Goal: Information Seeking & Learning: Learn about a topic

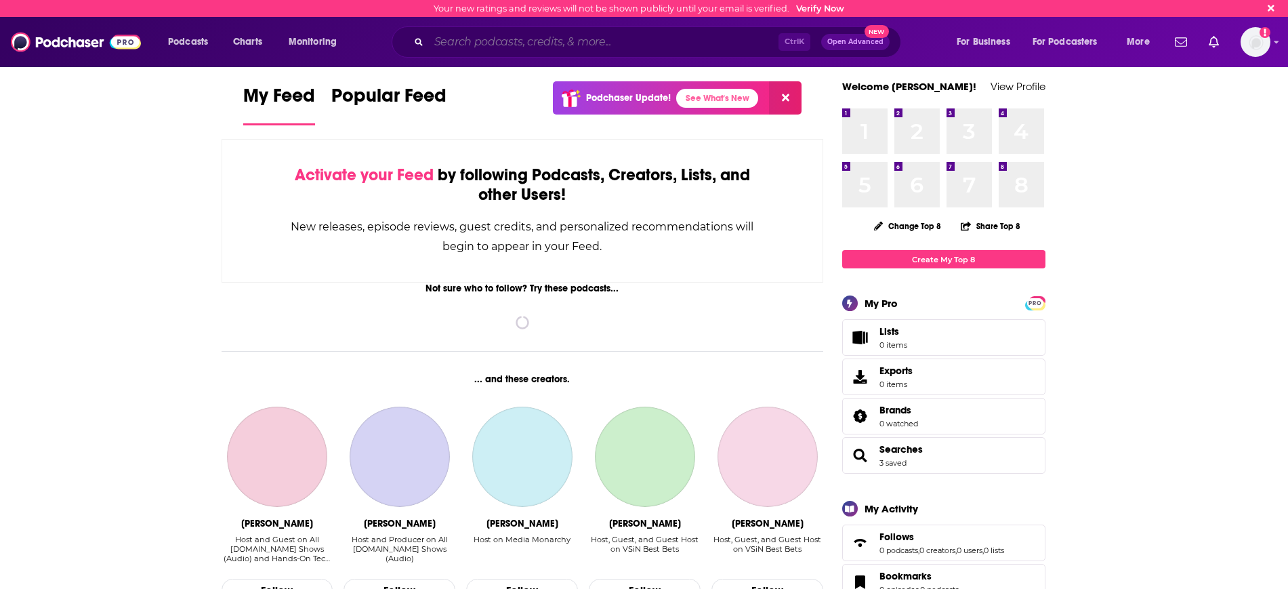
click at [443, 39] on input "Search podcasts, credits, & more..." at bounding box center [603, 42] width 349 height 22
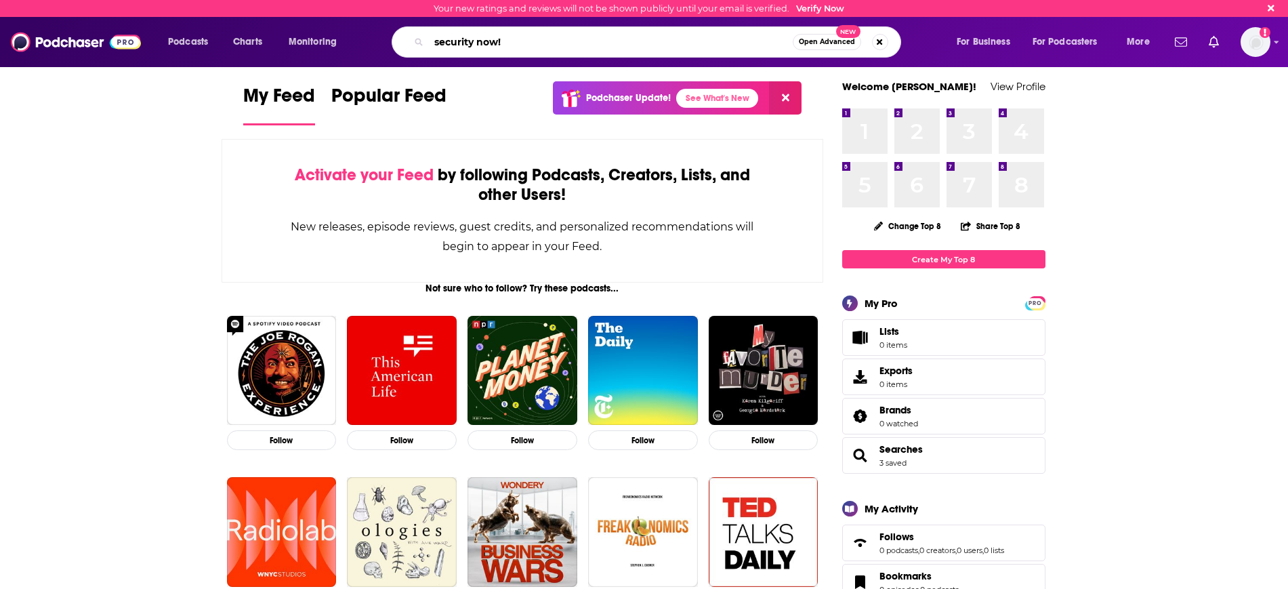
type input "security now!"
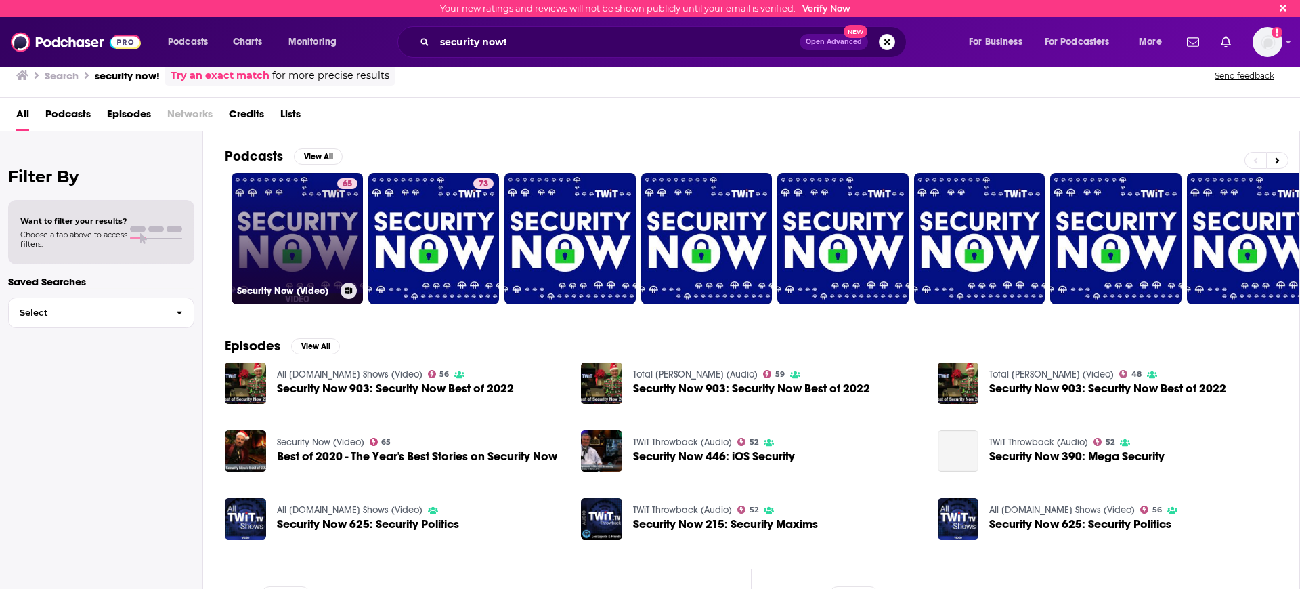
click at [301, 227] on link "65 Security Now (Video)" at bounding box center [297, 238] width 131 height 131
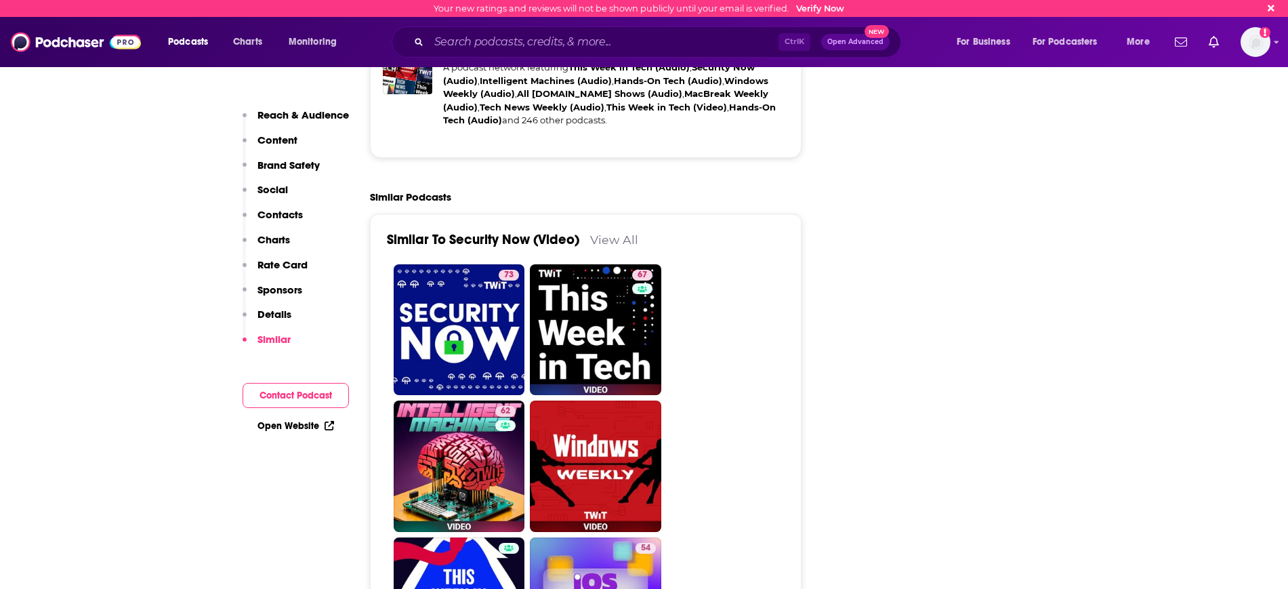
scroll to position [2624, 0]
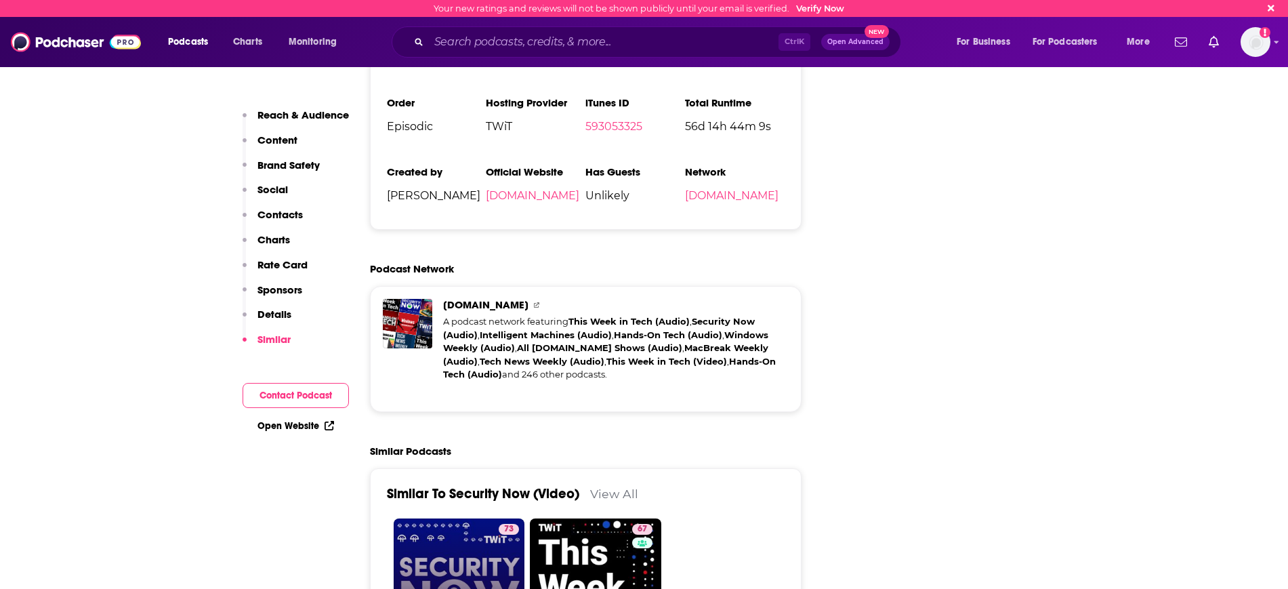
click at [461, 518] on link "73 Security Now (Audio)" at bounding box center [459, 583] width 131 height 131
type input "[URL][DOMAIN_NAME]"
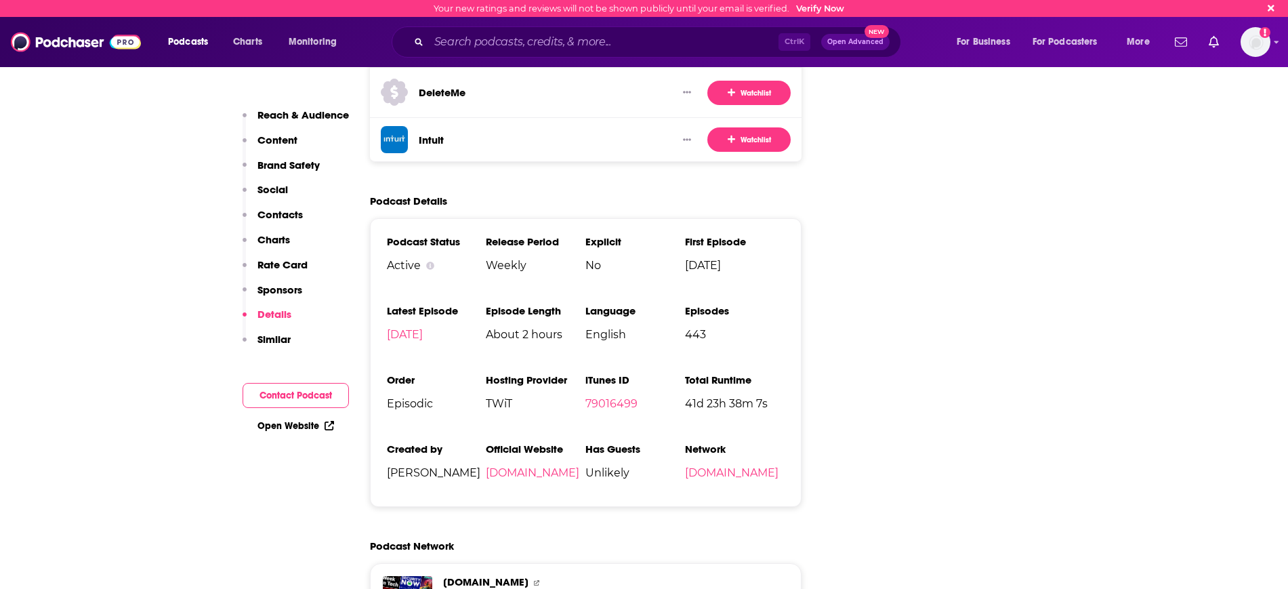
scroll to position [2878, 0]
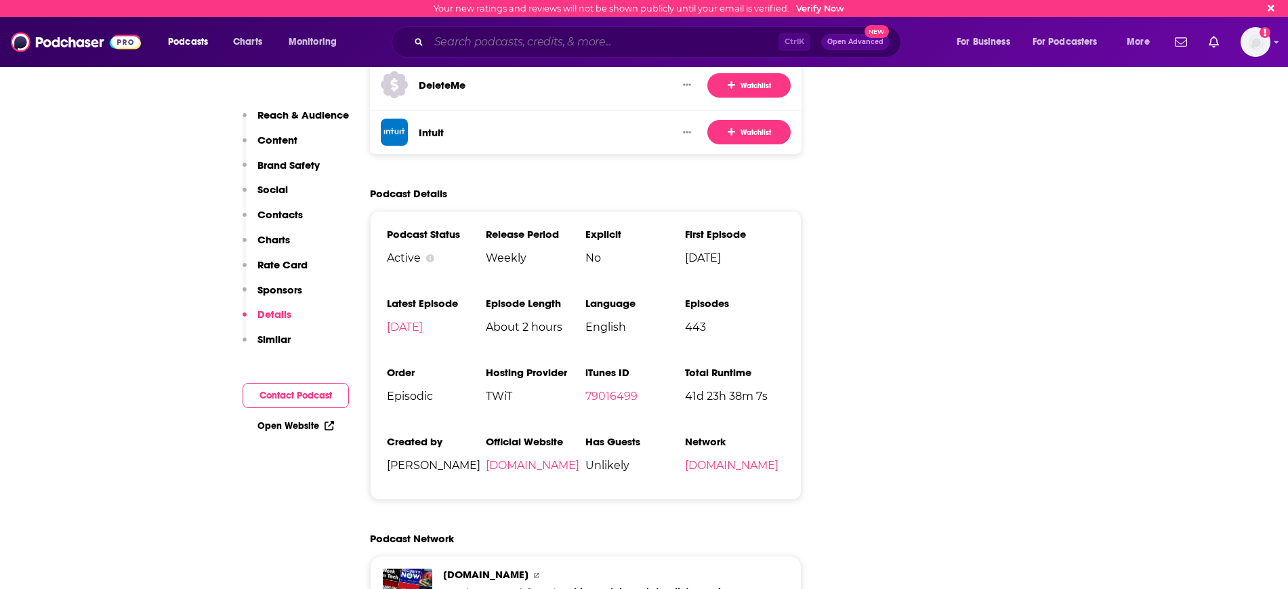
click at [489, 41] on input "Search podcasts, credits, & more..." at bounding box center [603, 42] width 349 height 22
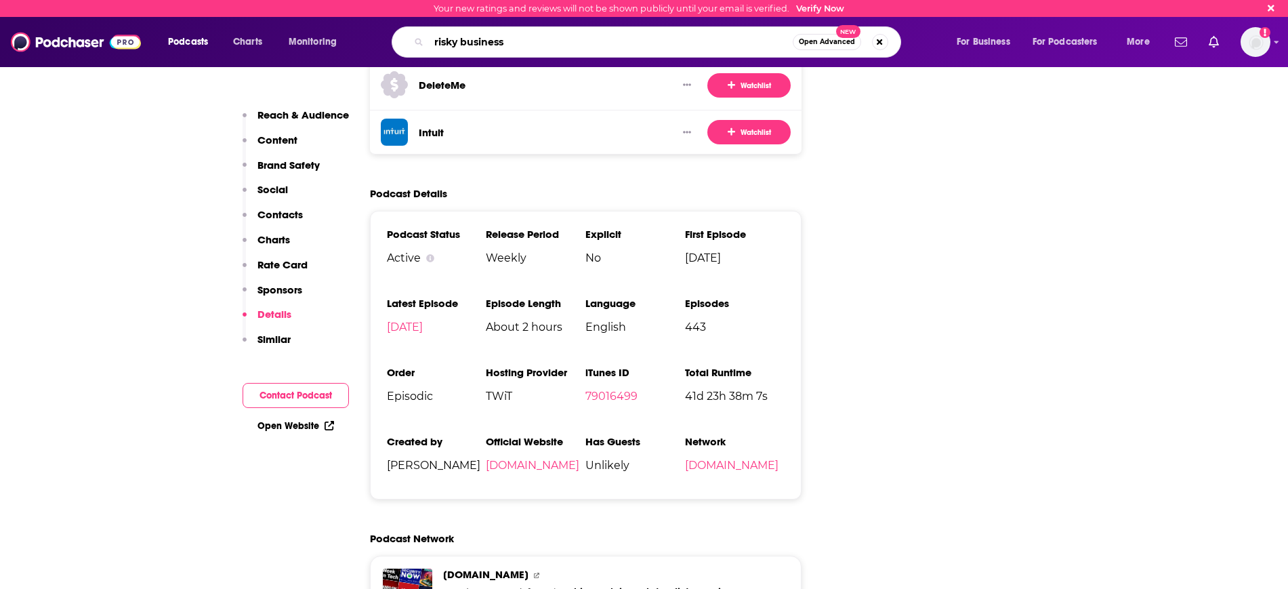
type input "risky business"
click at [815, 41] on span "Open Advanced" at bounding box center [827, 42] width 56 height 7
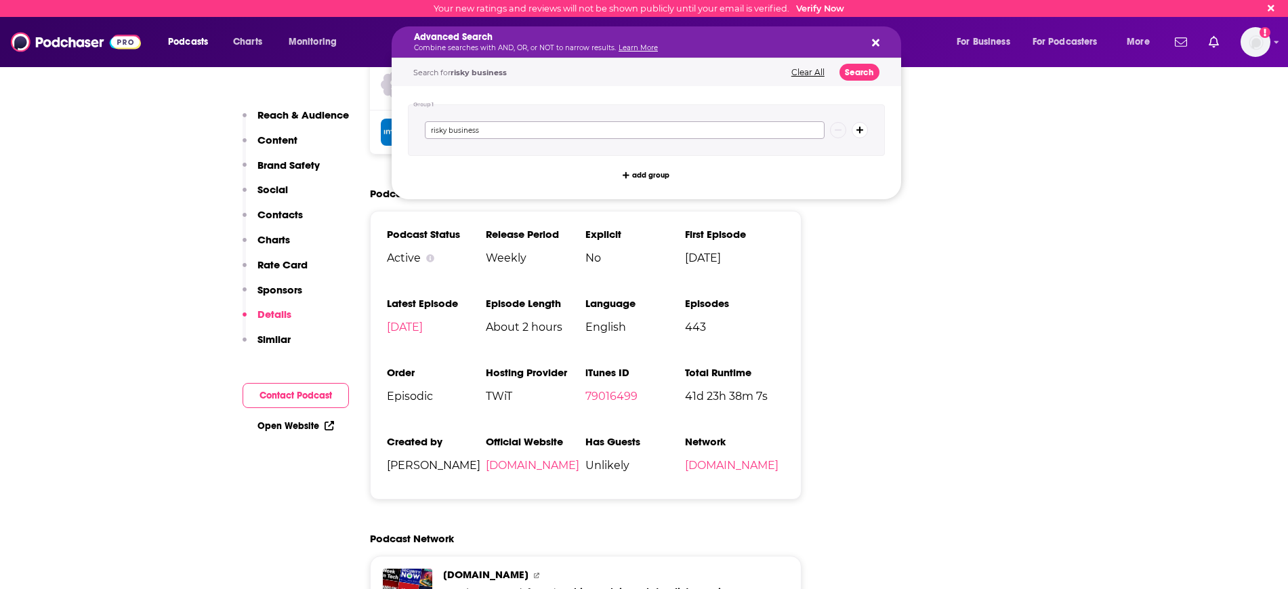
click at [647, 125] on input "risky business" at bounding box center [625, 130] width 400 height 18
click at [850, 70] on button "Search" at bounding box center [859, 72] width 40 height 17
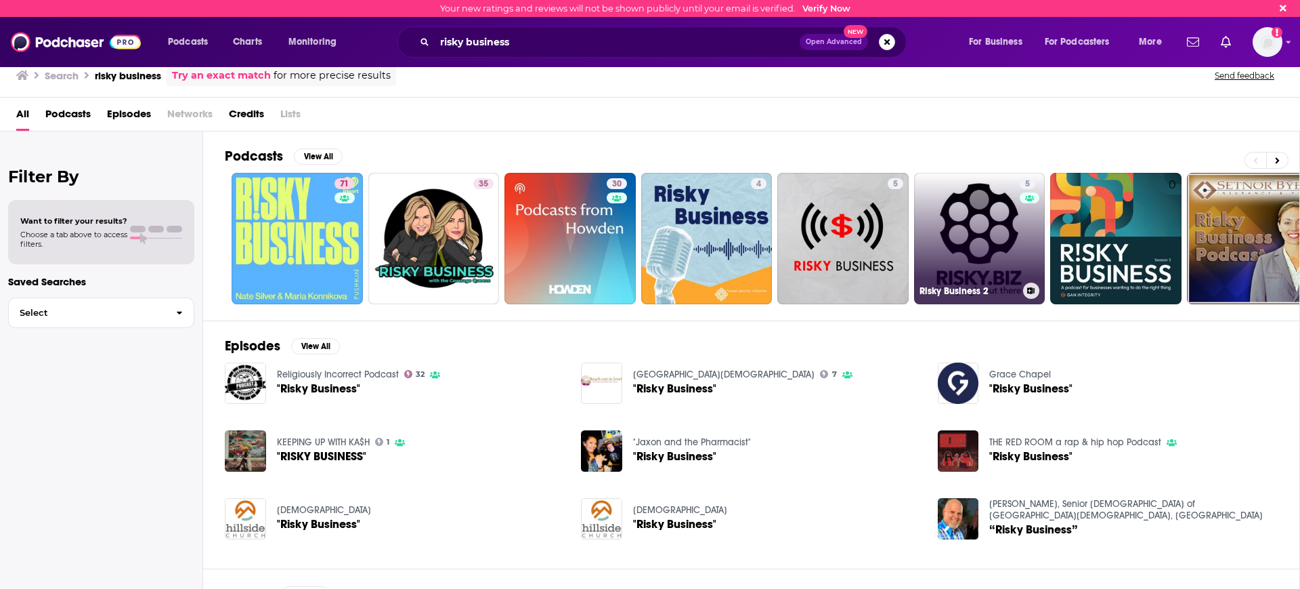
click at [1021, 245] on div "5" at bounding box center [1030, 230] width 20 height 104
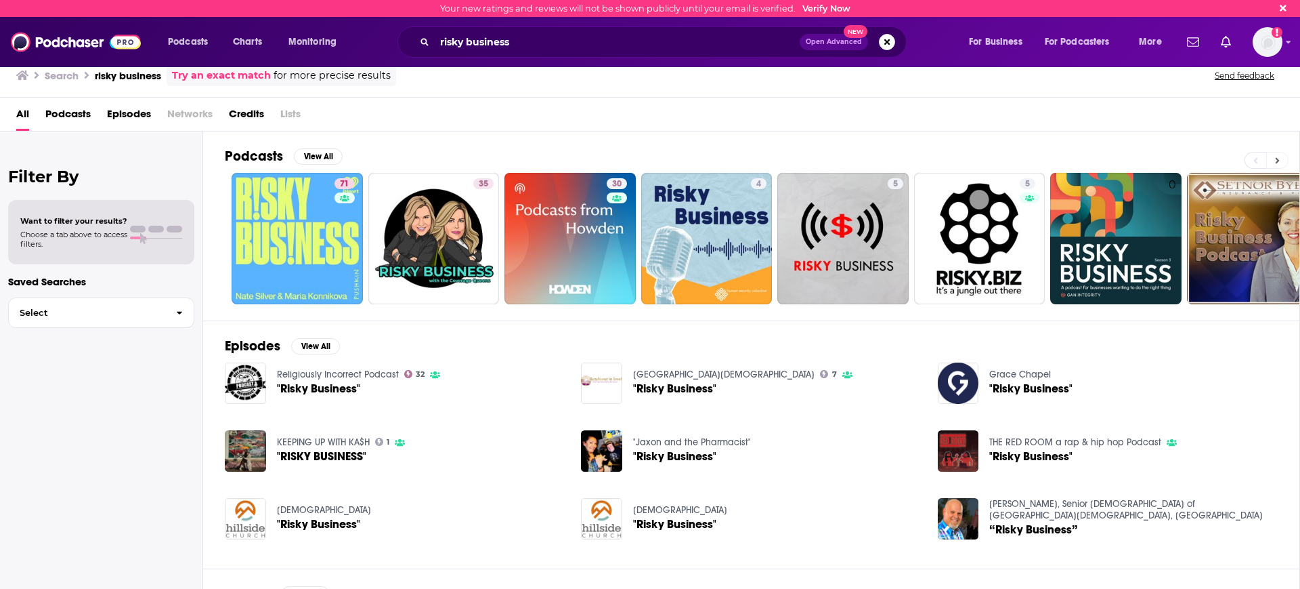
click at [1275, 160] on icon at bounding box center [1277, 160] width 5 height 9
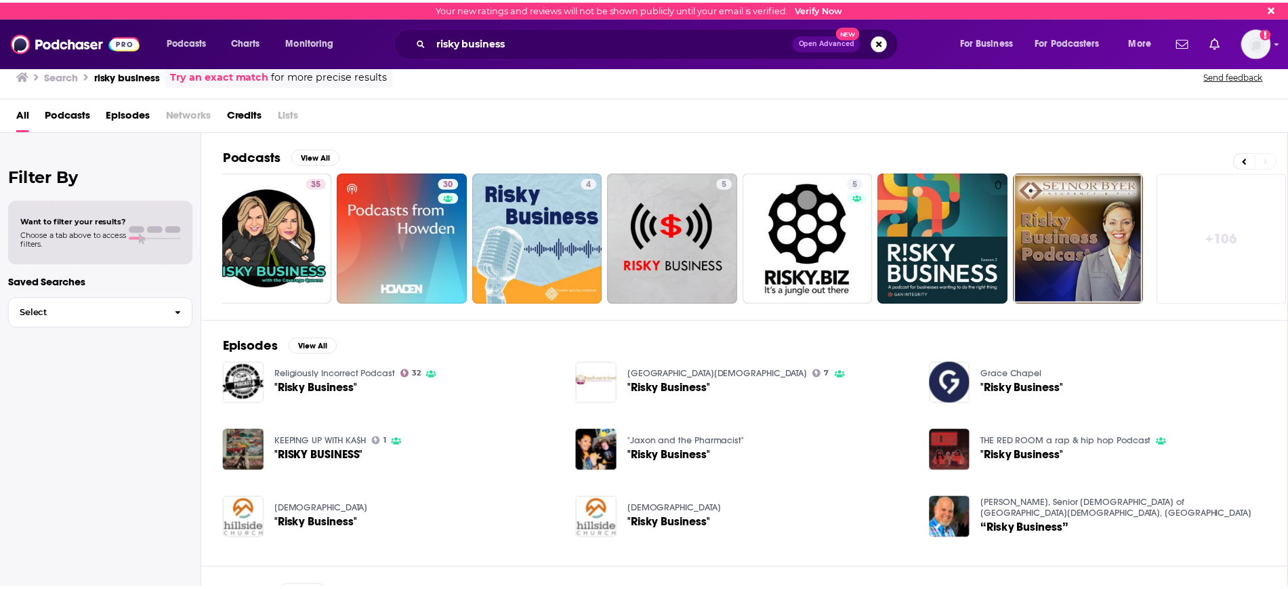
scroll to position [0, 169]
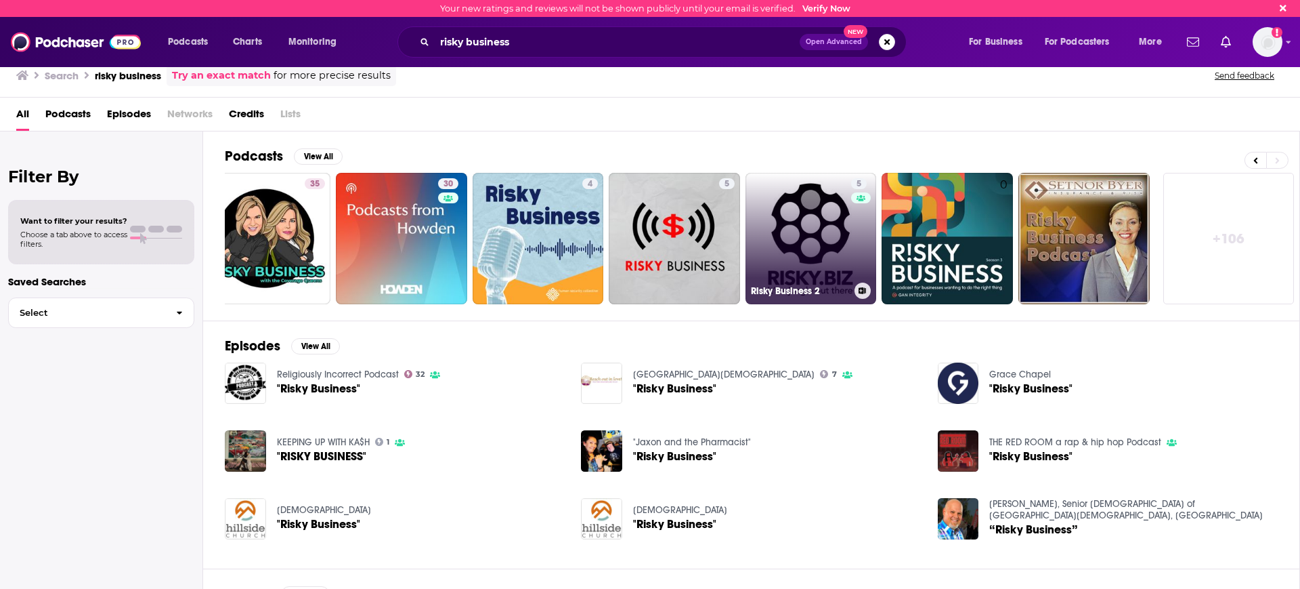
click at [815, 270] on link "5 Risky Business 2" at bounding box center [811, 238] width 131 height 131
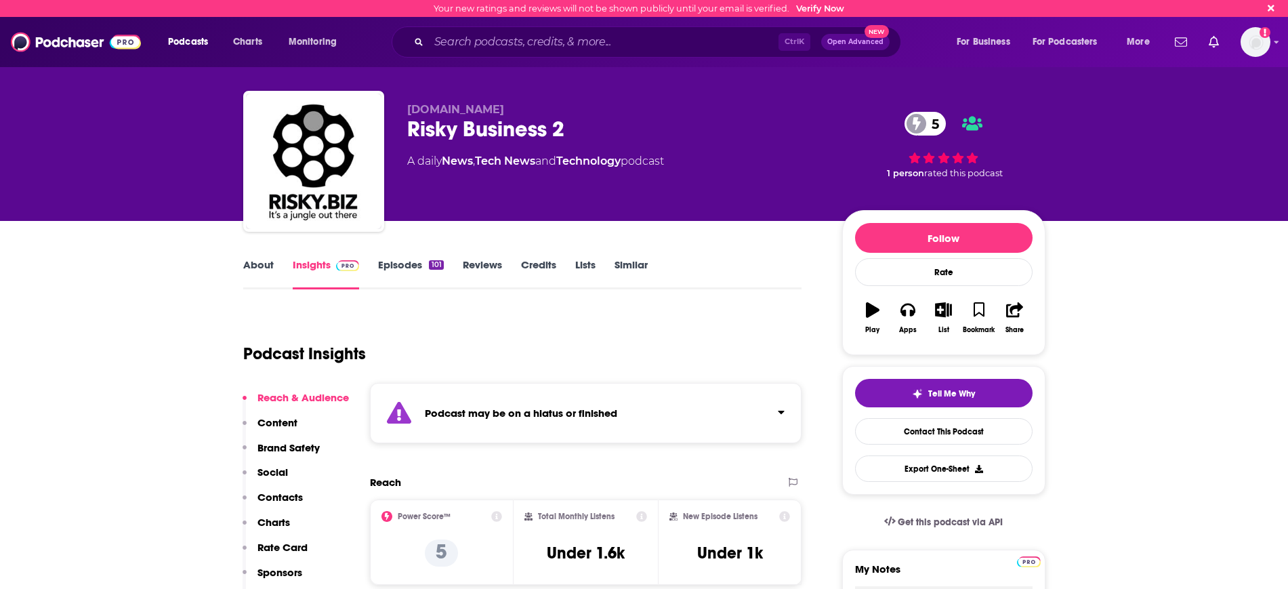
click at [425, 112] on span "[DOMAIN_NAME]" at bounding box center [455, 109] width 97 height 13
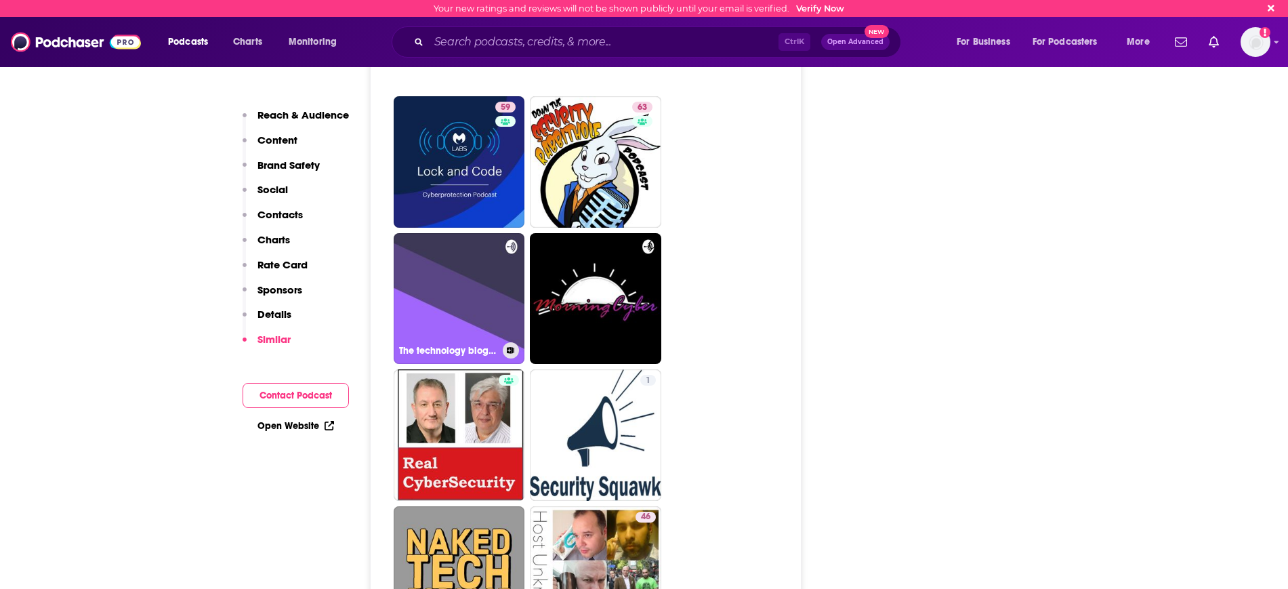
scroll to position [2371, 0]
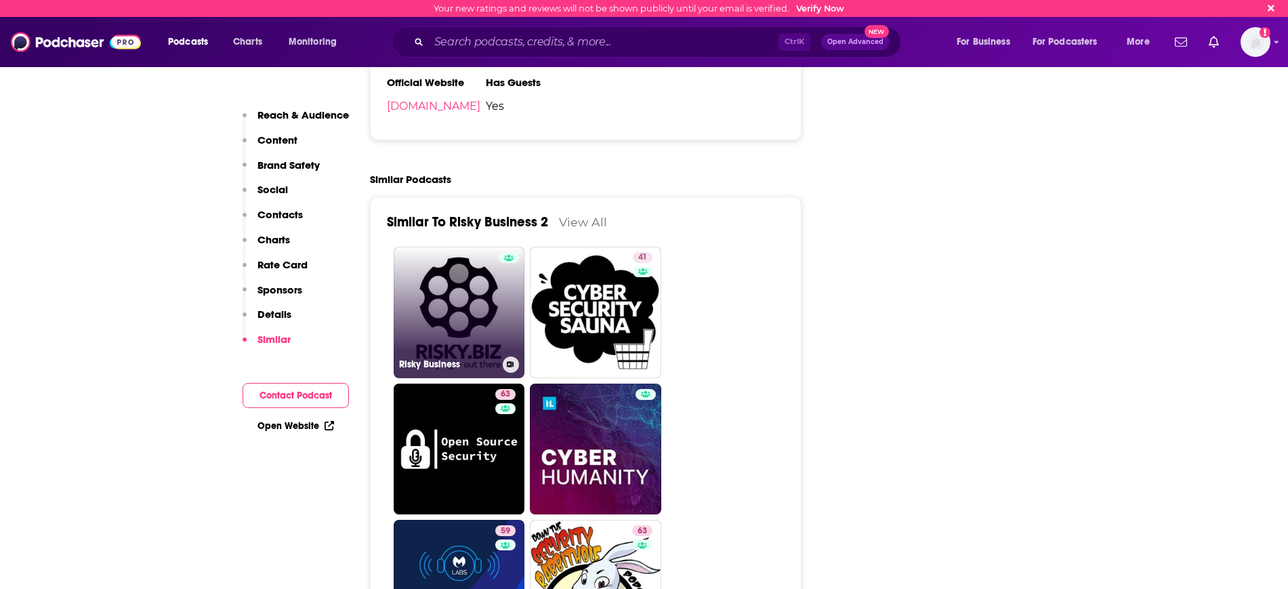
click at [468, 247] on link "Risky Business" at bounding box center [459, 312] width 131 height 131
type input "[URL][DOMAIN_NAME]"
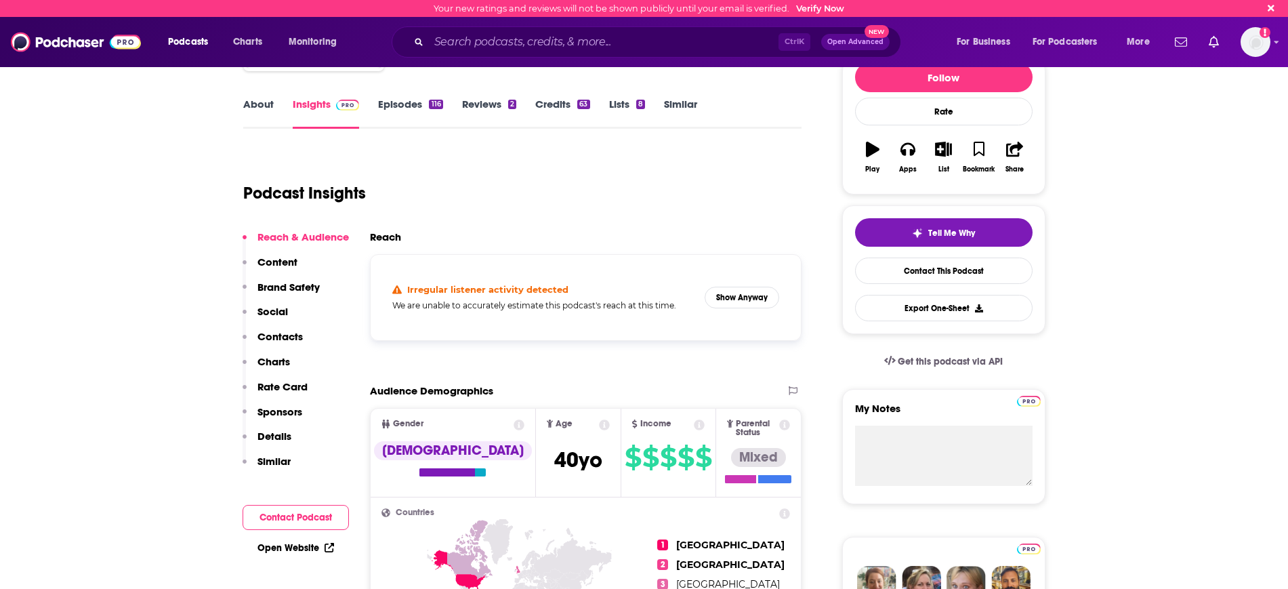
scroll to position [169, 0]
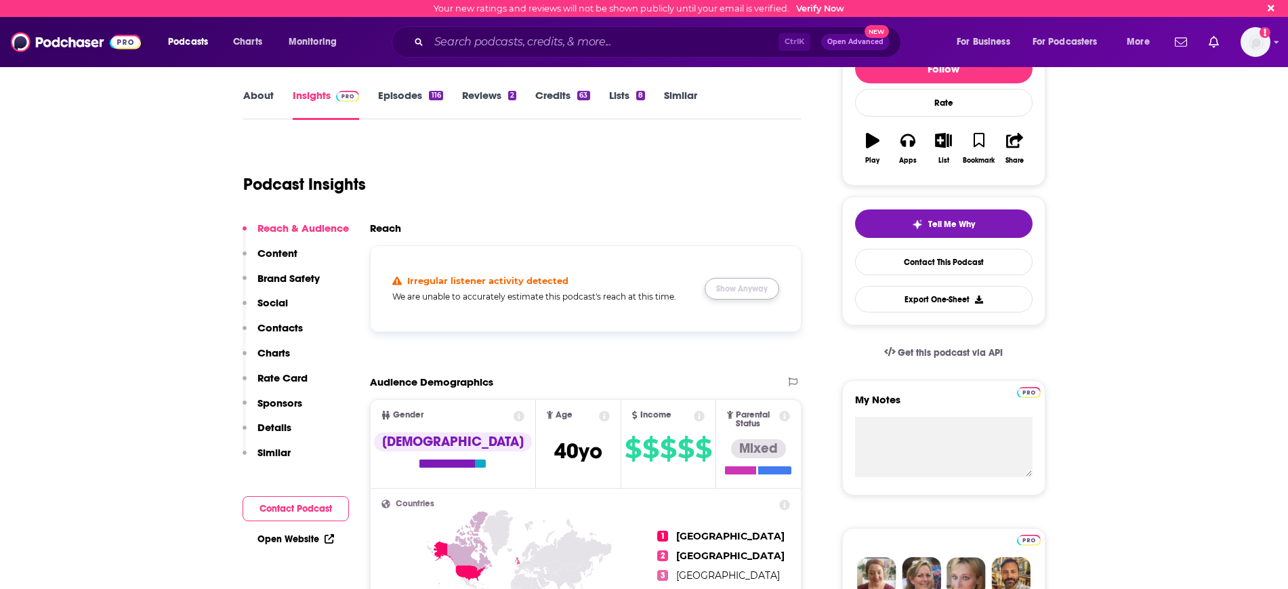
click at [752, 287] on button "Show Anyway" at bounding box center [741, 289] width 75 height 22
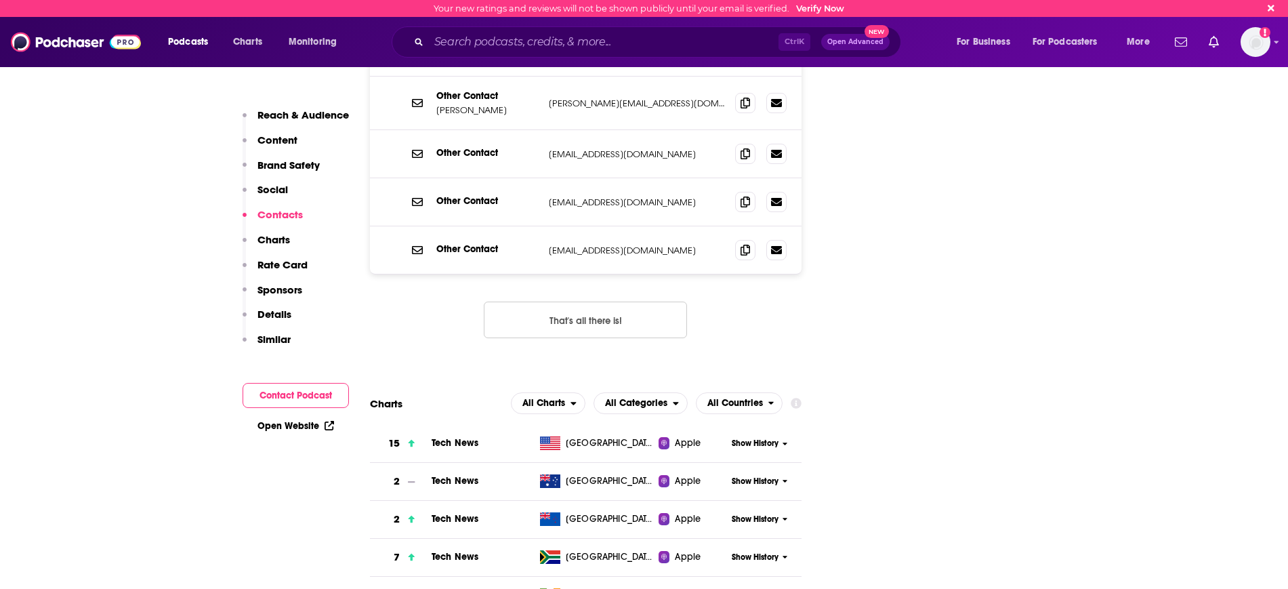
scroll to position [1947, 0]
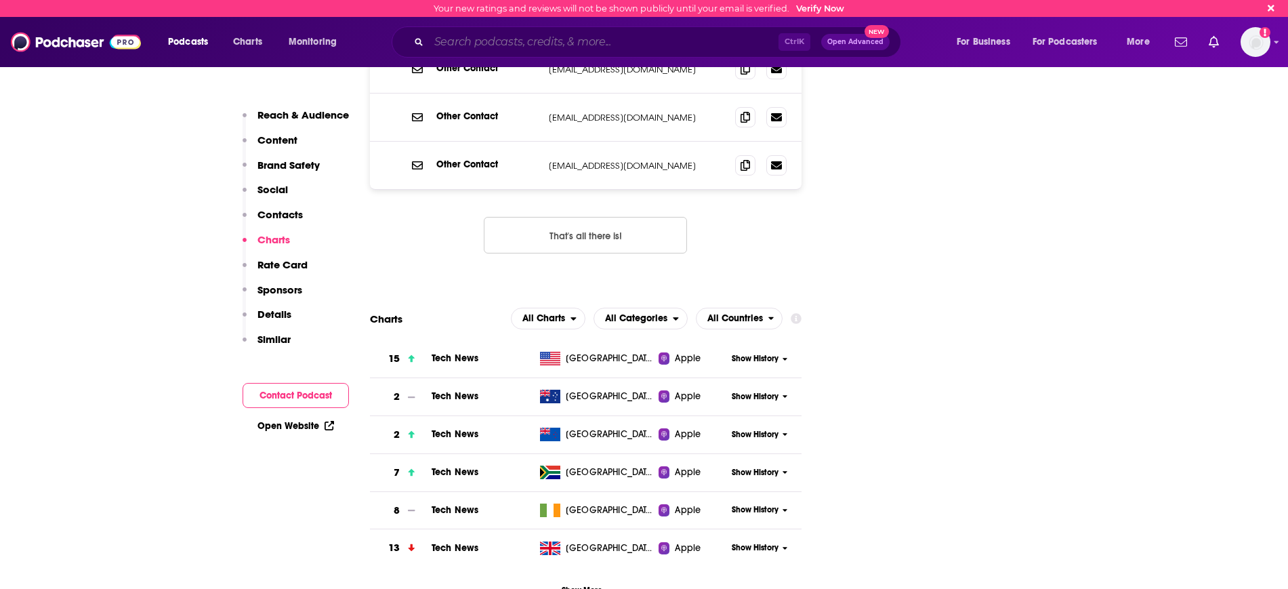
click at [466, 33] on input "Search podcasts, credits, & more..." at bounding box center [603, 42] width 349 height 22
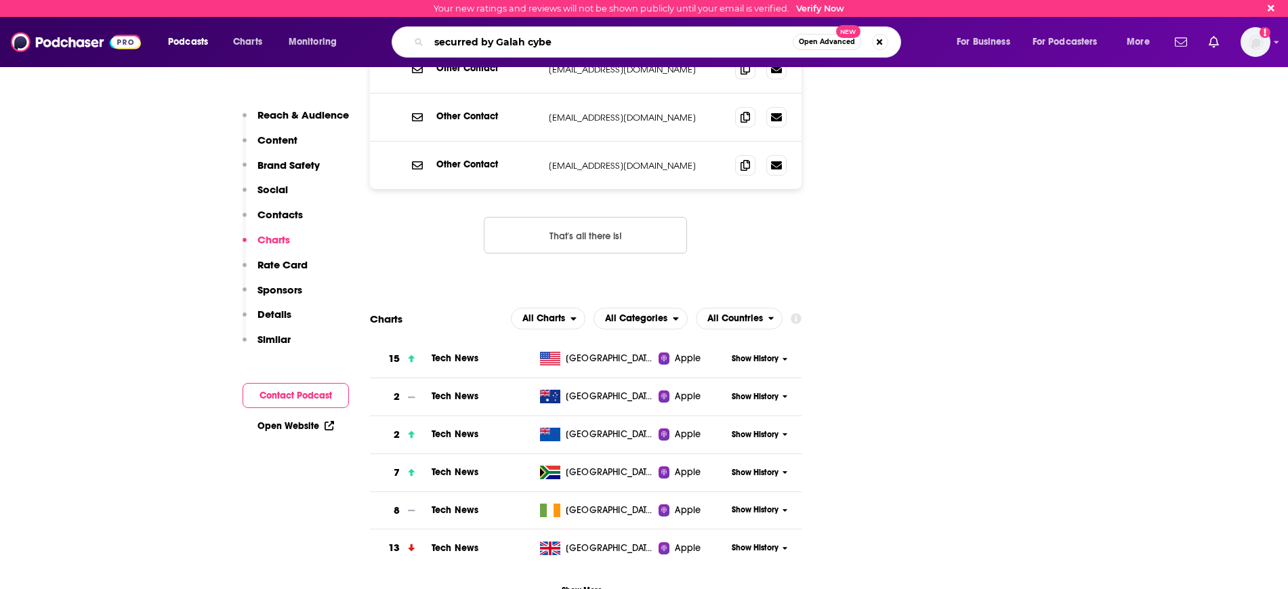
type input "securred by Galah cyber"
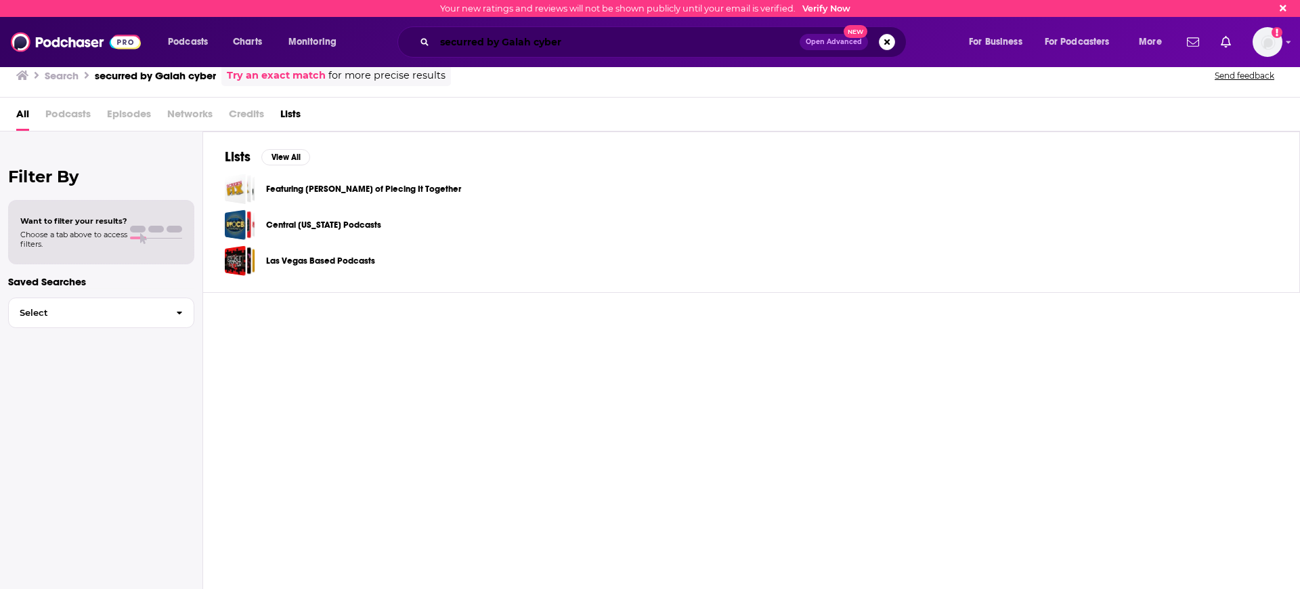
drag, startPoint x: 461, startPoint y: 39, endPoint x: 473, endPoint y: 59, distance: 23.1
click at [461, 39] on input "securred by Galah cyber" at bounding box center [617, 42] width 365 height 22
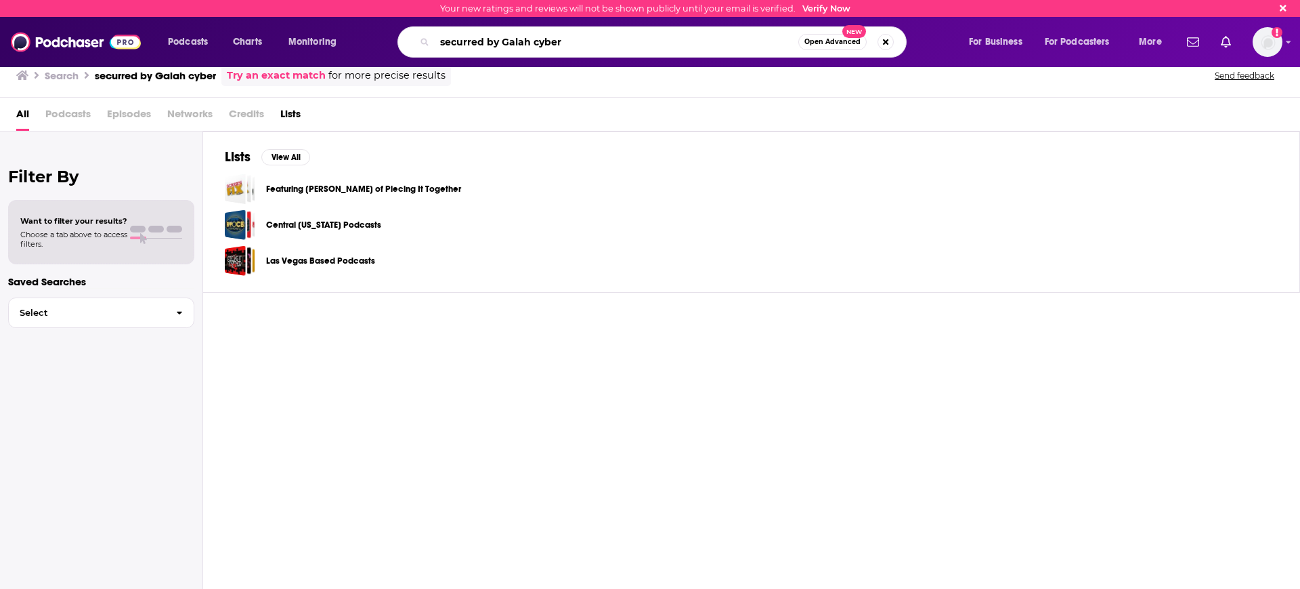
click at [470, 49] on input "securred by Galah cyber" at bounding box center [617, 42] width 364 height 22
type input "secured by Galah cyber"
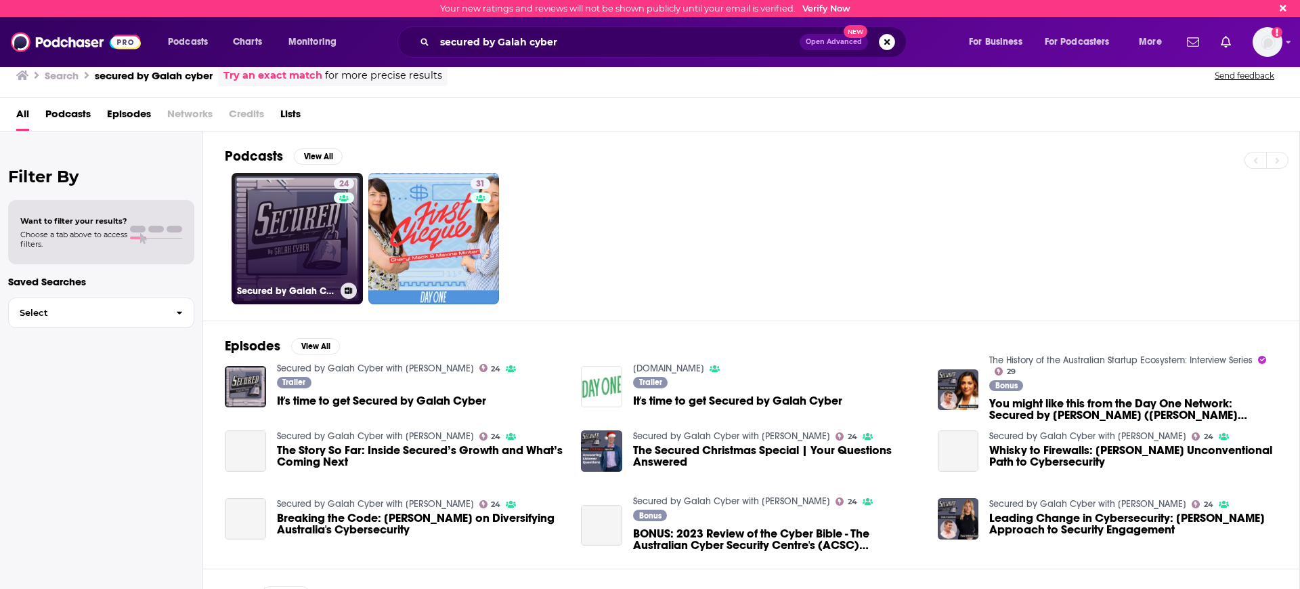
click at [318, 242] on link "24 Secured by Galah Cyber with [PERSON_NAME]" at bounding box center [297, 238] width 131 height 131
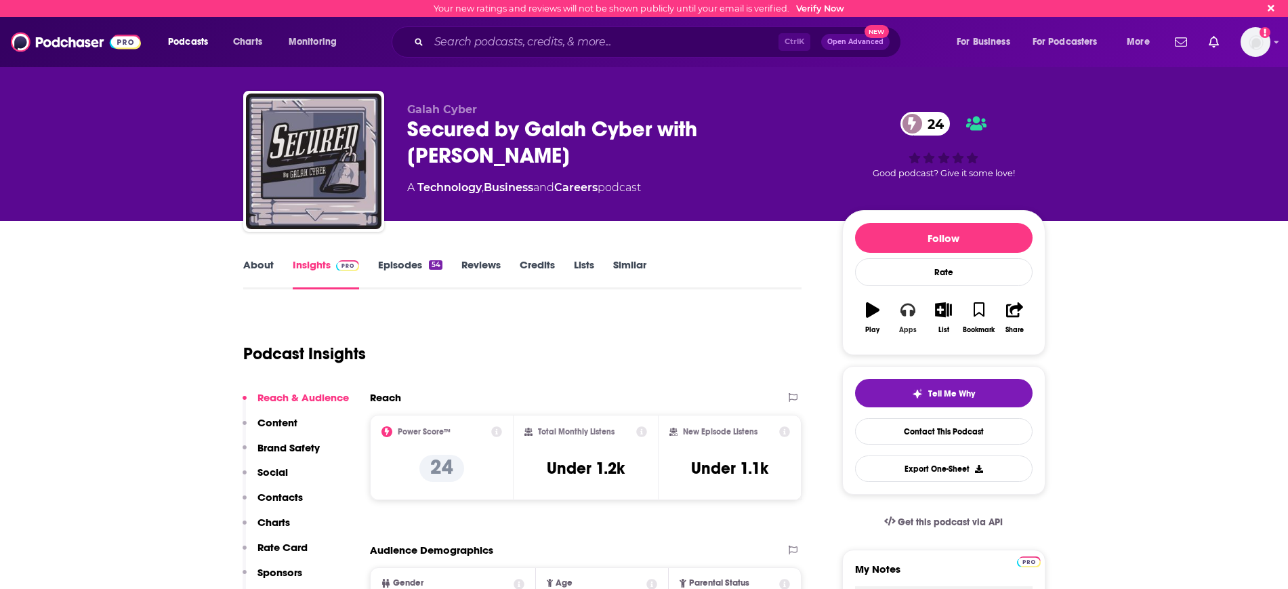
click at [914, 316] on icon "button" at bounding box center [907, 309] width 15 height 15
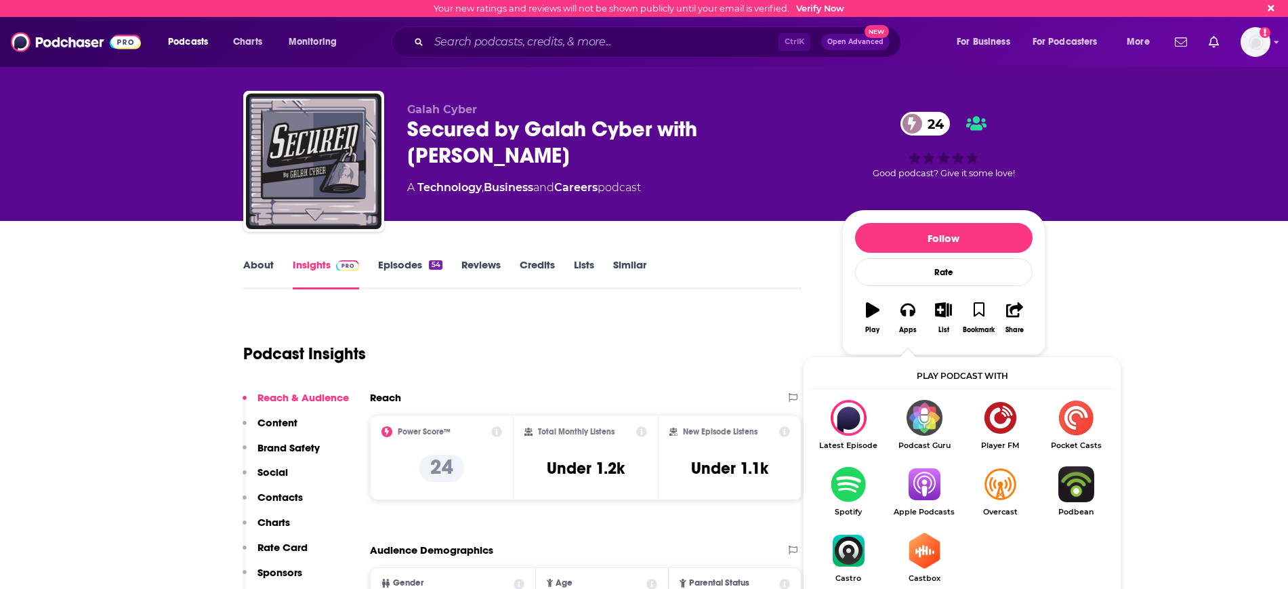
click at [932, 476] on img "Show Listen On dropdown" at bounding box center [924, 484] width 76 height 36
